Goal: Navigation & Orientation: Go to known website

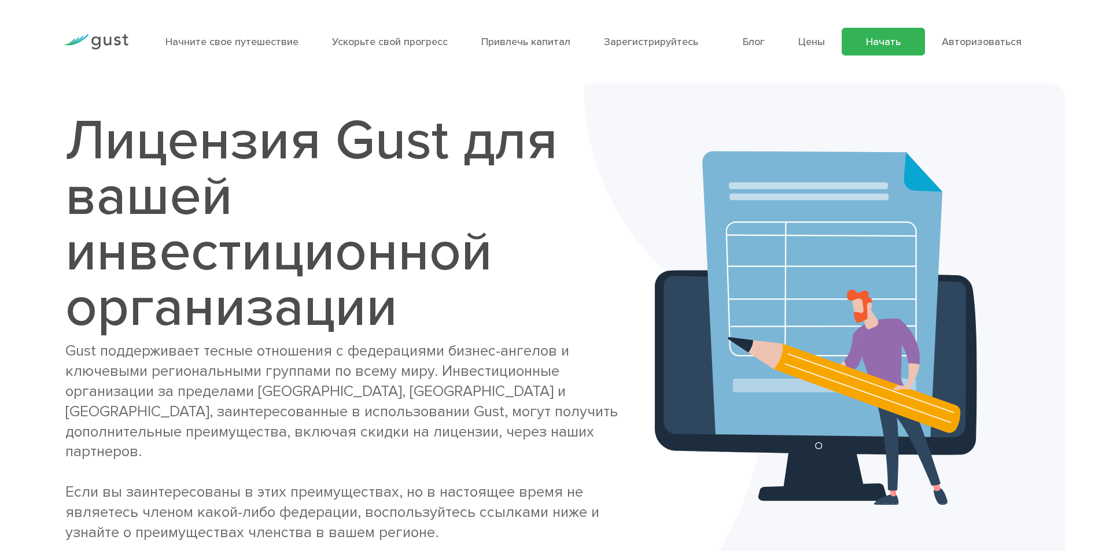
click at [888, 36] on font "Начать" at bounding box center [883, 42] width 35 height 12
click at [983, 40] on font "Авторизоваться" at bounding box center [981, 42] width 80 height 12
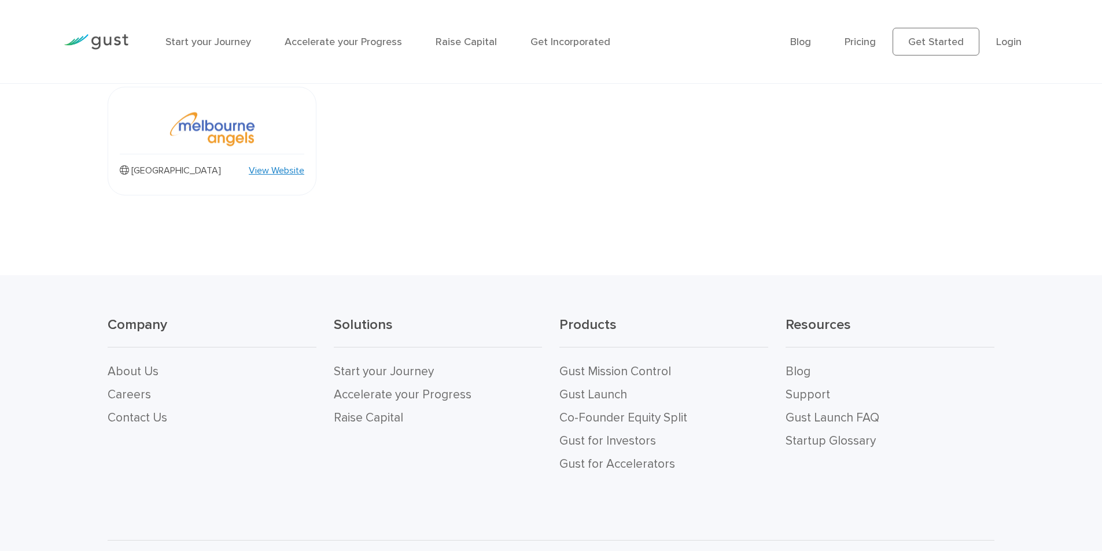
scroll to position [1276, 0]
